Goal: Task Accomplishment & Management: Manage account settings

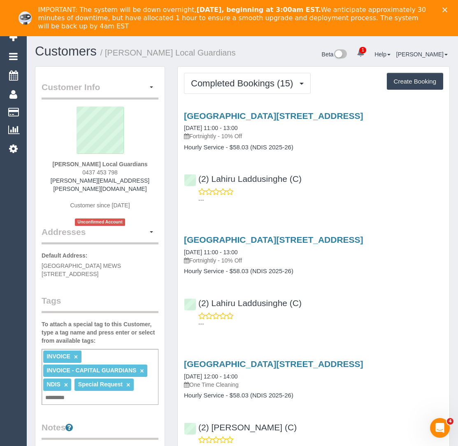
click at [210, 180] on div "(2) Lahiru Laddusinghe (C) ---" at bounding box center [313, 185] width 271 height 37
drag, startPoint x: 210, startPoint y: 180, endPoint x: 288, endPoint y: 183, distance: 77.4
click at [288, 183] on div "(2) Lahiru Laddusinghe (C) ---" at bounding box center [313, 185] width 271 height 37
copy link "(2) Lahiru Laddusinghe"
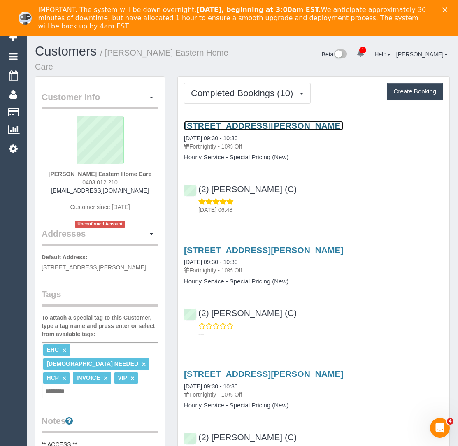
click at [231, 123] on link "[STREET_ADDRESS][PERSON_NAME]" at bounding box center [263, 125] width 159 height 9
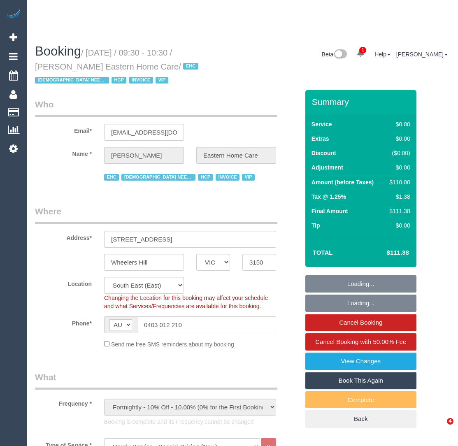
select select "VIC"
select select "120"
select select "number:28"
select select "number:14"
select select "number:19"
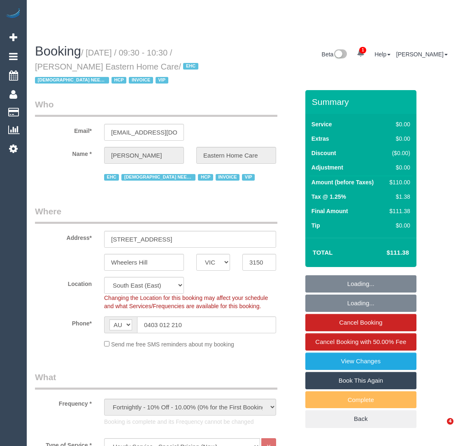
select select "number:23"
select select "number:35"
select select "object:1339"
